Goal: Navigation & Orientation: Find specific page/section

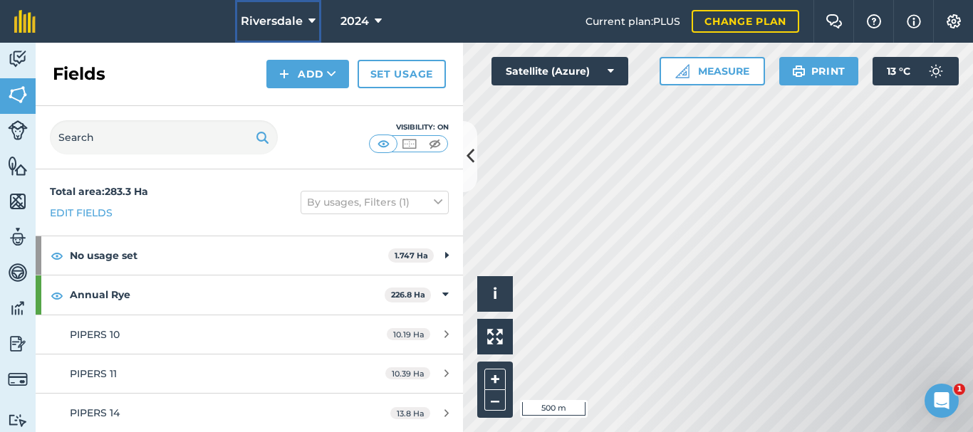
click at [281, 21] on span "Riversdale" at bounding box center [272, 21] width 62 height 17
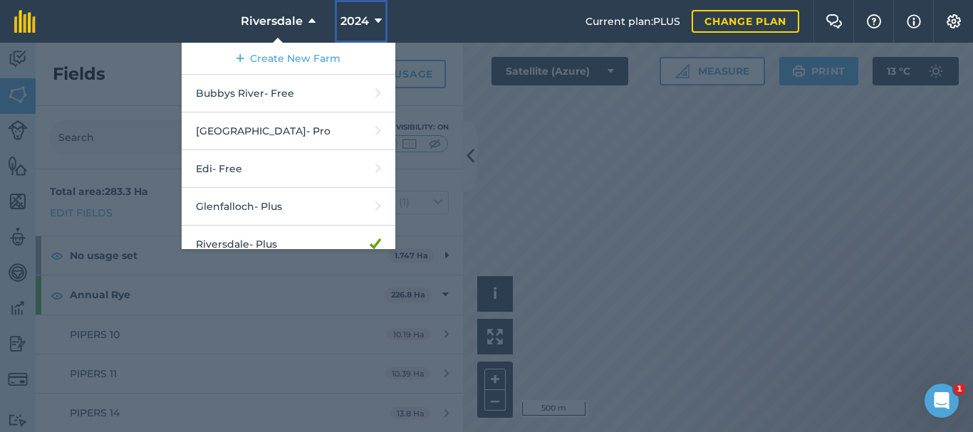
click at [352, 18] on span "2024" at bounding box center [354, 21] width 28 height 17
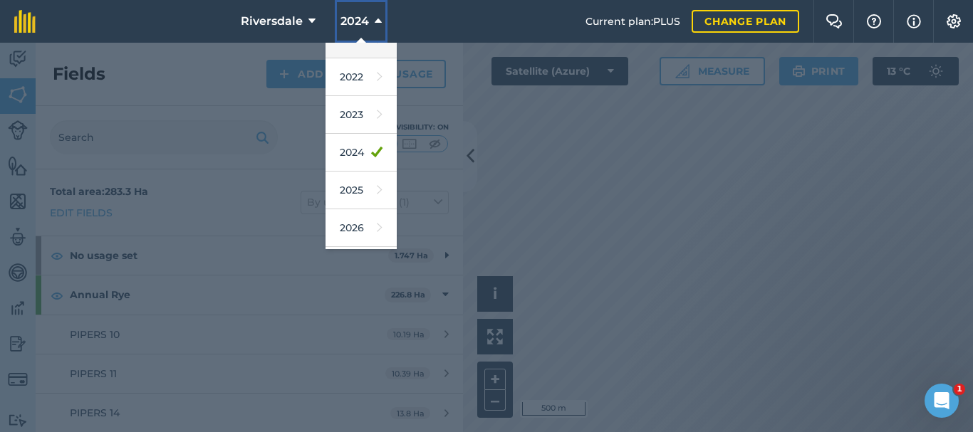
scroll to position [172, 0]
click at [355, 191] on link "2025" at bounding box center [360, 191] width 71 height 38
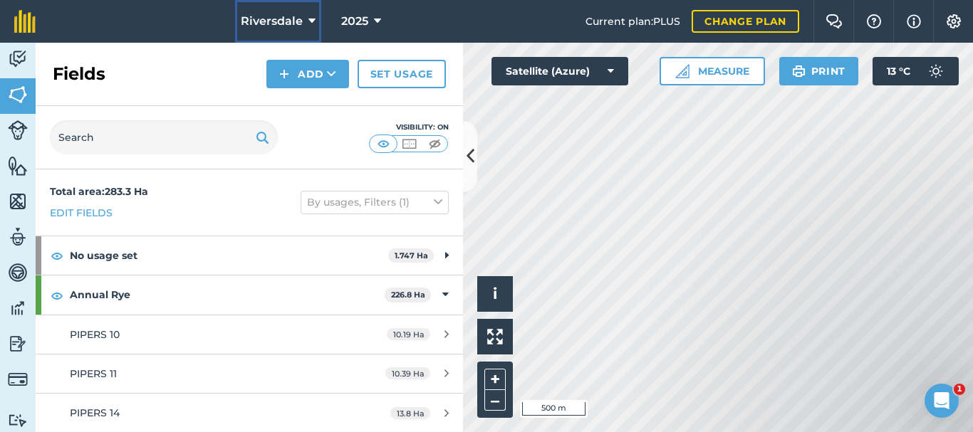
click at [295, 21] on span "Riversdale" at bounding box center [272, 21] width 62 height 17
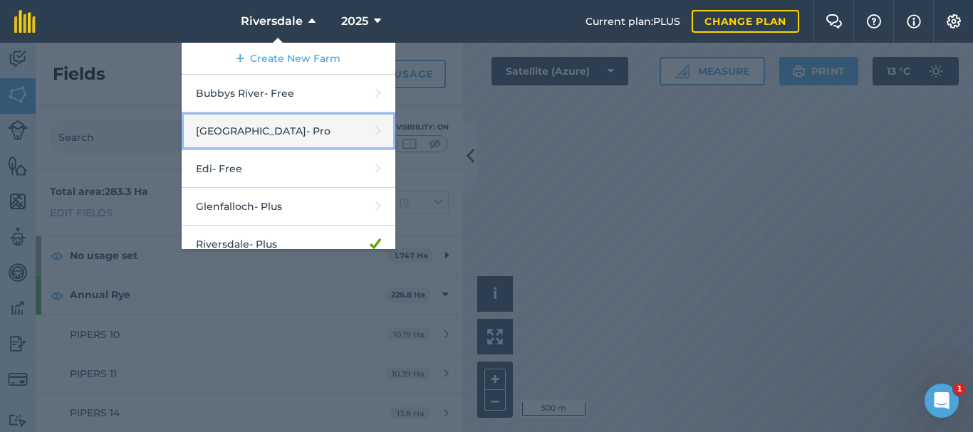
click at [264, 135] on link "Dockers Plains - Pro" at bounding box center [289, 132] width 214 height 38
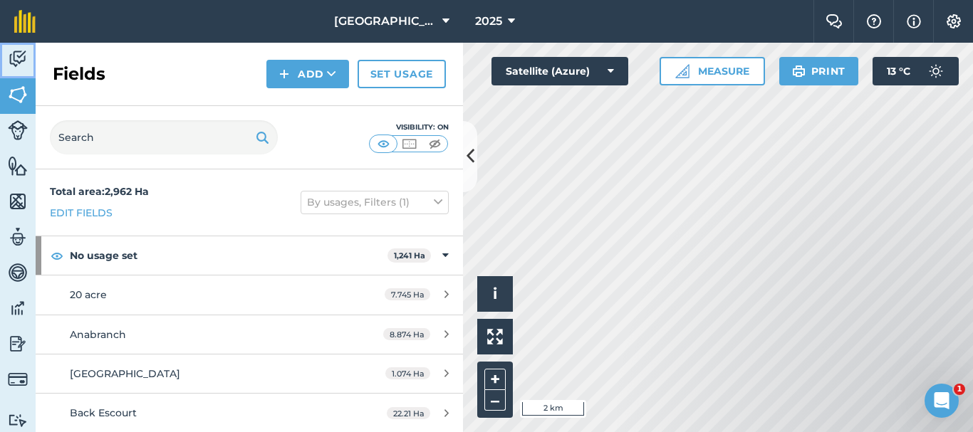
click at [18, 61] on img at bounding box center [18, 58] width 20 height 21
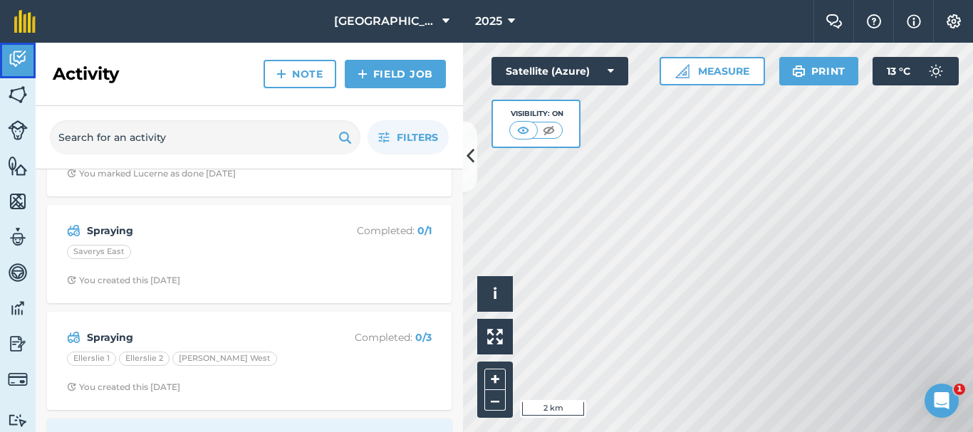
scroll to position [189, 0]
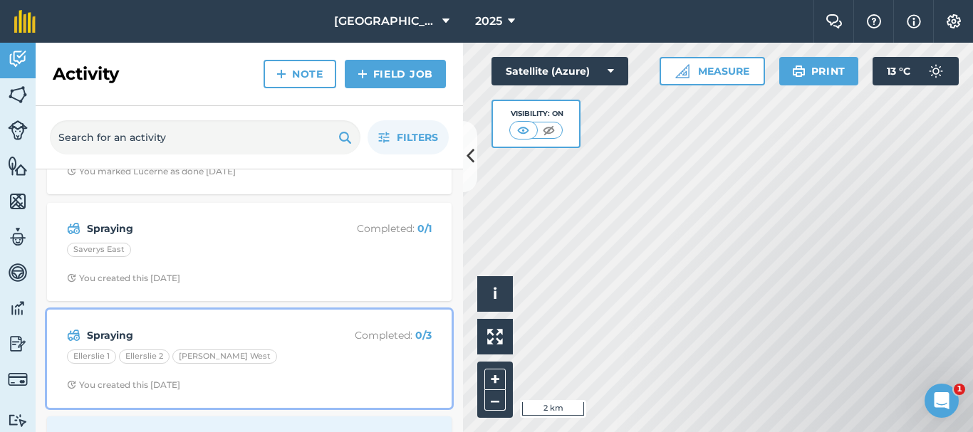
click at [299, 374] on div "Spraying Completed : 0 / 3 Ellerslie 1 Ellerslie 2 [PERSON_NAME] West You creat…" at bounding box center [249, 358] width 387 height 81
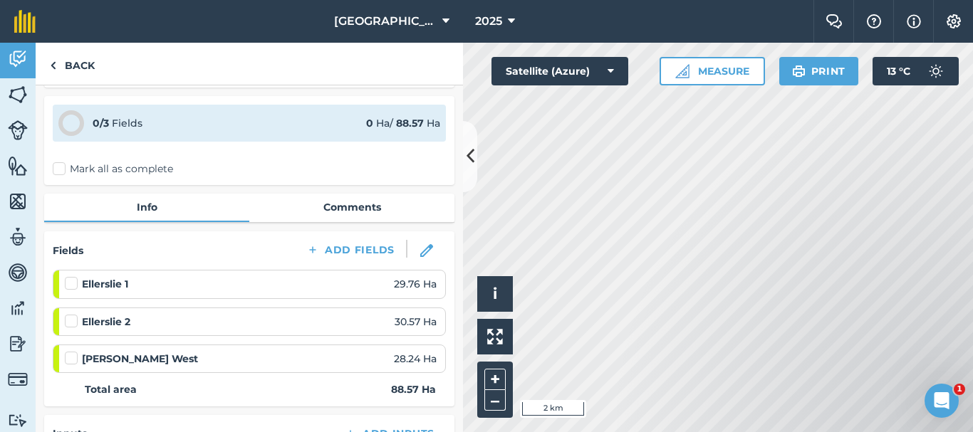
scroll to position [44, 0]
click at [19, 125] on img at bounding box center [18, 130] width 20 height 20
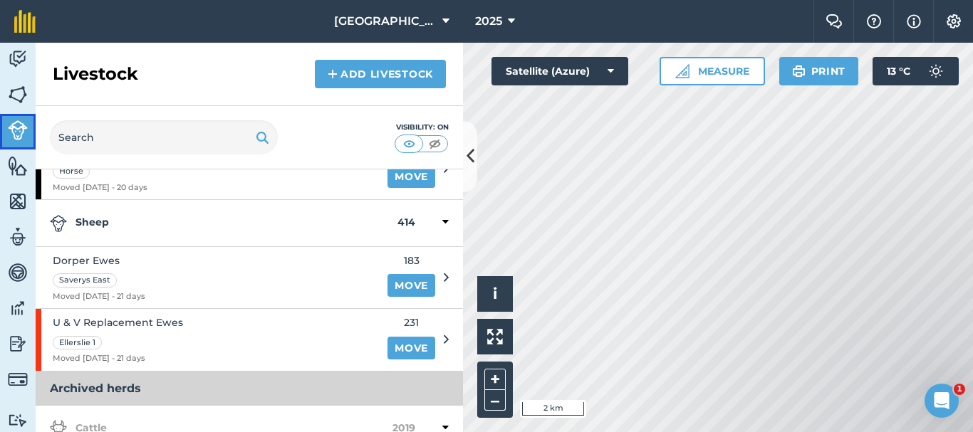
scroll to position [2242, 0]
